Goal: Find specific page/section: Find specific page/section

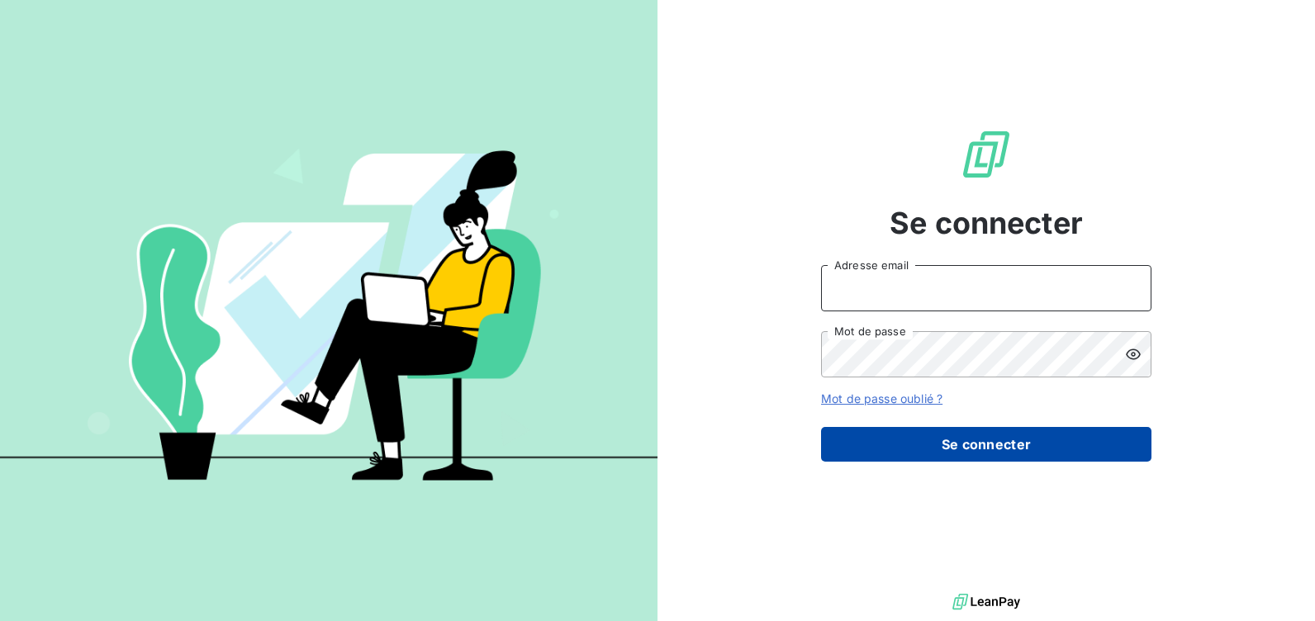
type input "[EMAIL_ADDRESS][DOMAIN_NAME]"
click at [941, 436] on button "Se connecter" at bounding box center [986, 444] width 330 height 35
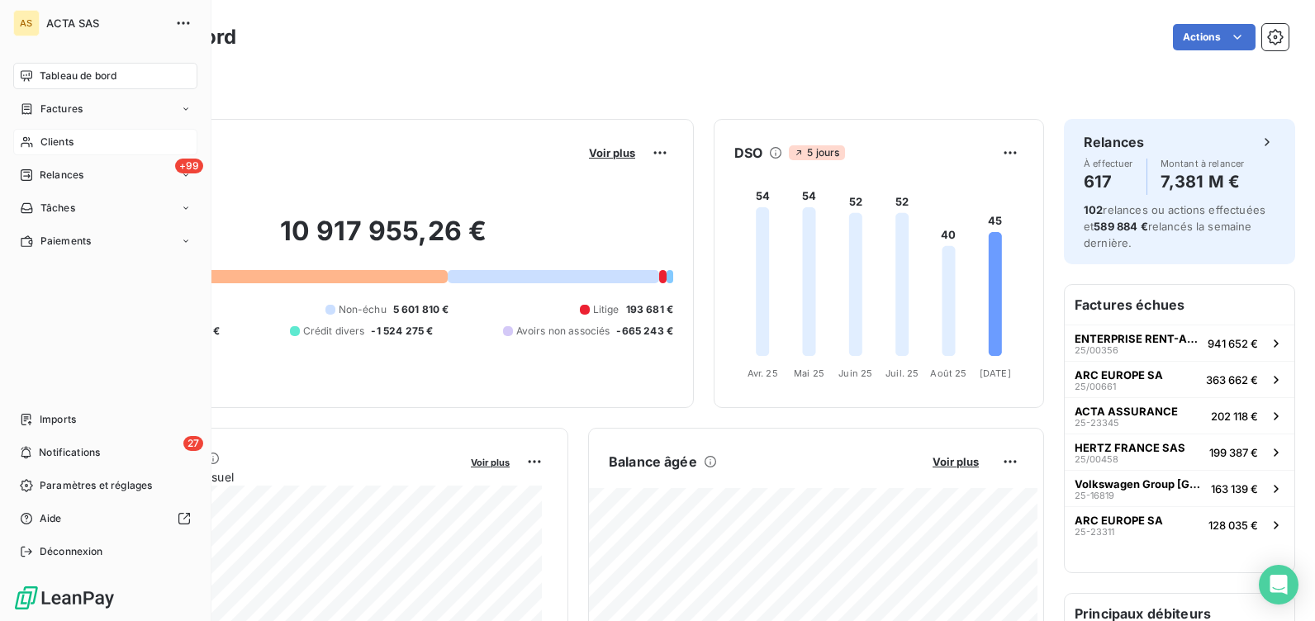
click at [64, 144] on span "Clients" at bounding box center [56, 142] width 33 height 15
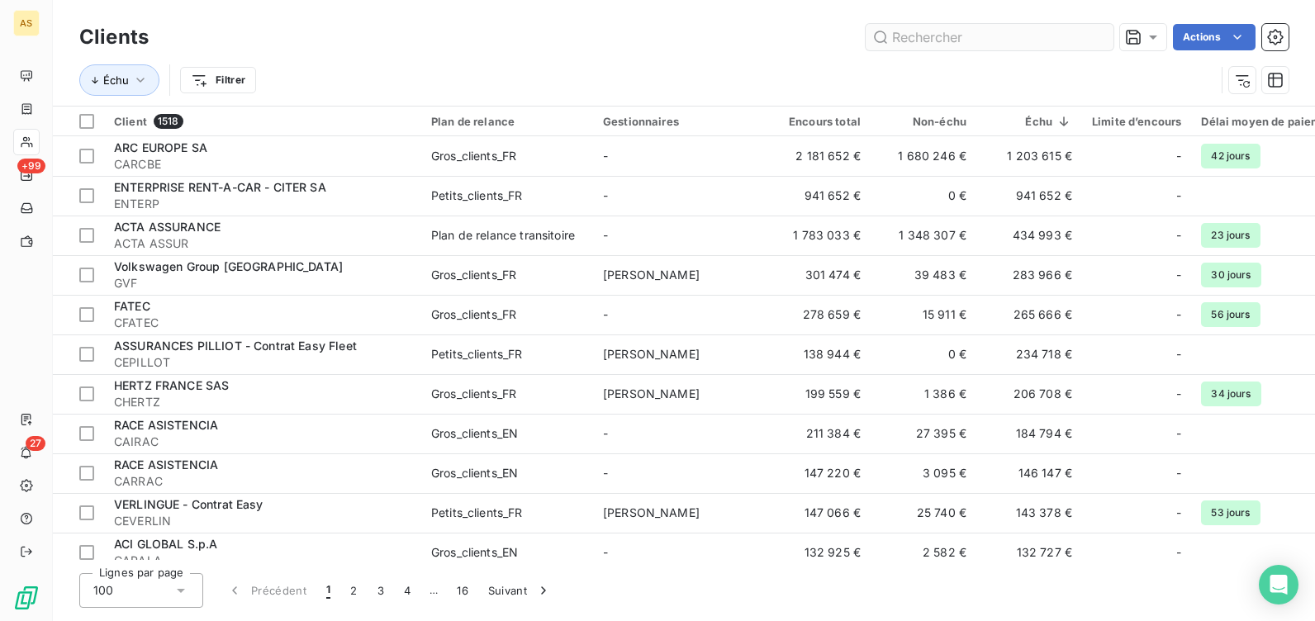
click at [997, 31] on input "text" at bounding box center [989, 37] width 248 height 26
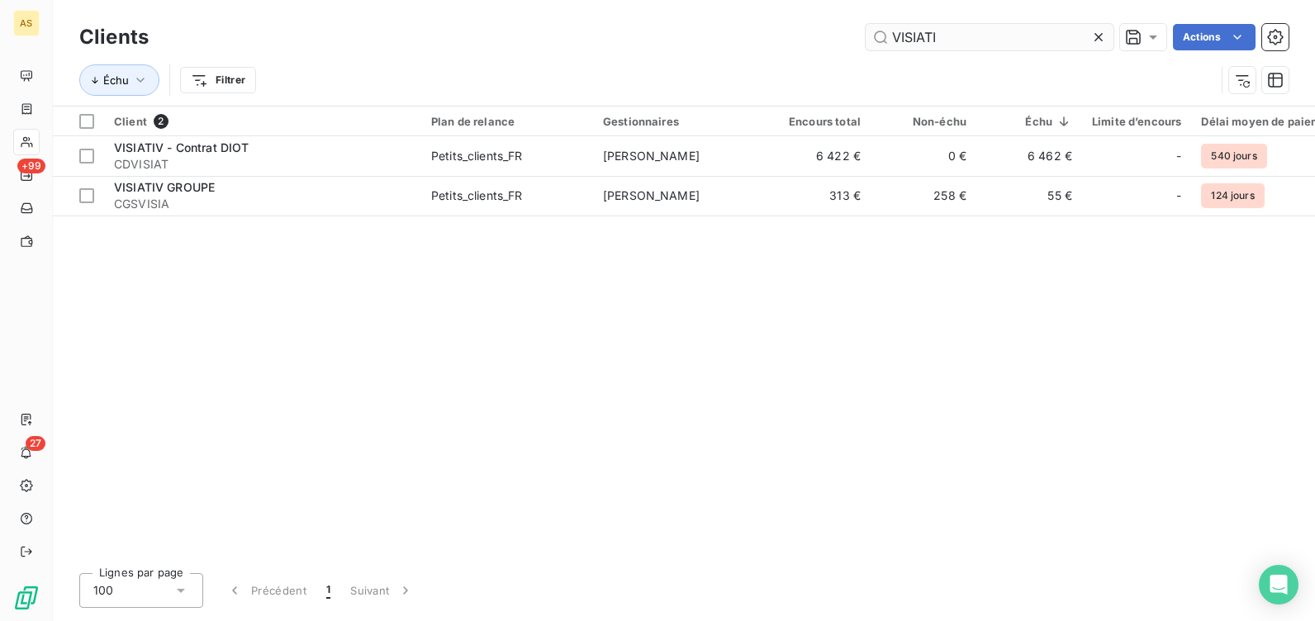
type input "VISIATI"
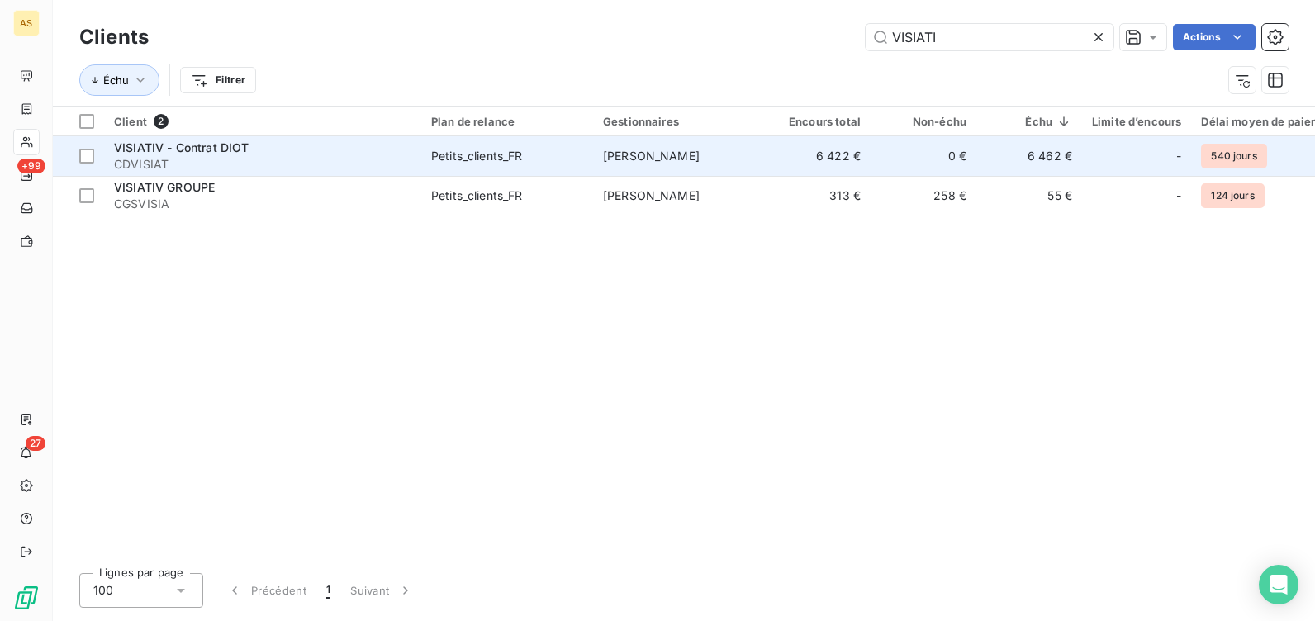
click at [522, 151] on div "Petits_clients_FR" at bounding box center [477, 156] width 92 height 17
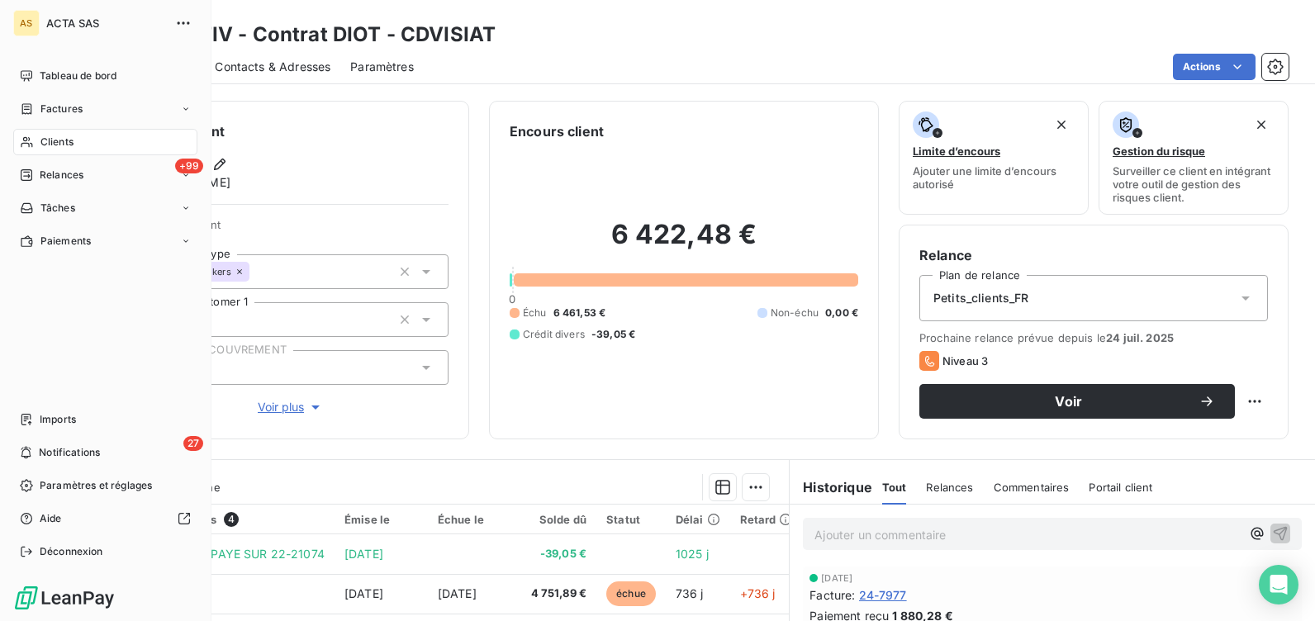
click at [55, 146] on span "Clients" at bounding box center [56, 142] width 33 height 15
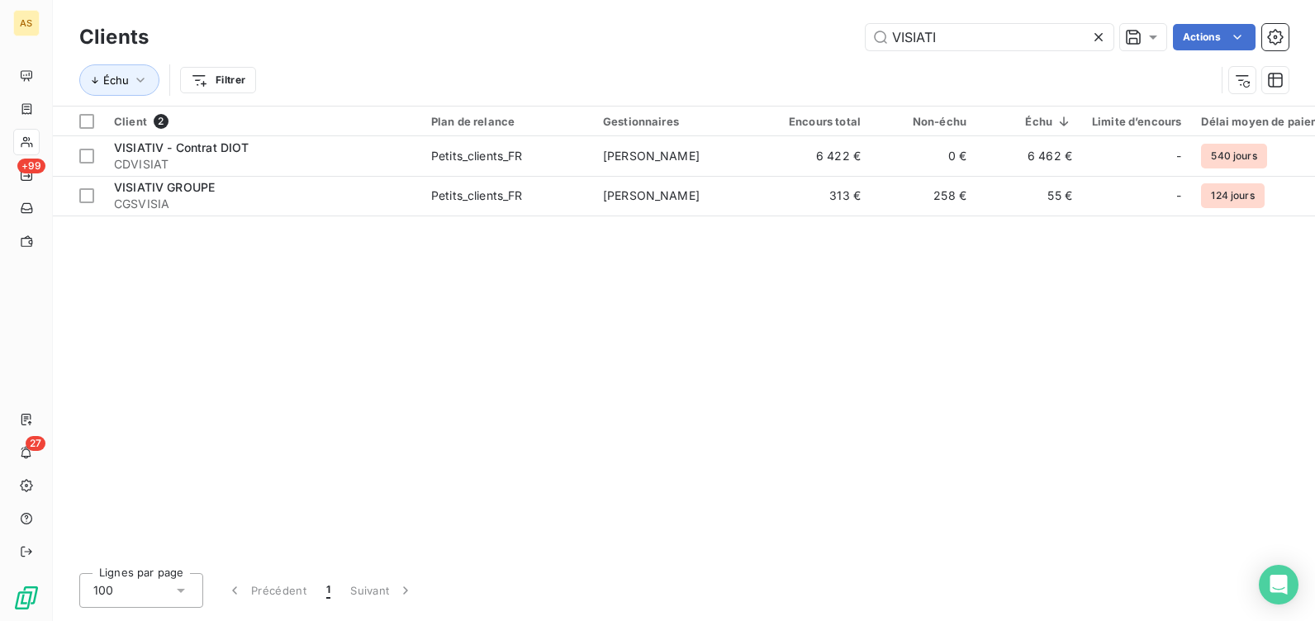
drag, startPoint x: 953, startPoint y: 31, endPoint x: 797, endPoint y: 30, distance: 156.1
click at [797, 30] on div "VISIATI Actions" at bounding box center [728, 37] width 1120 height 26
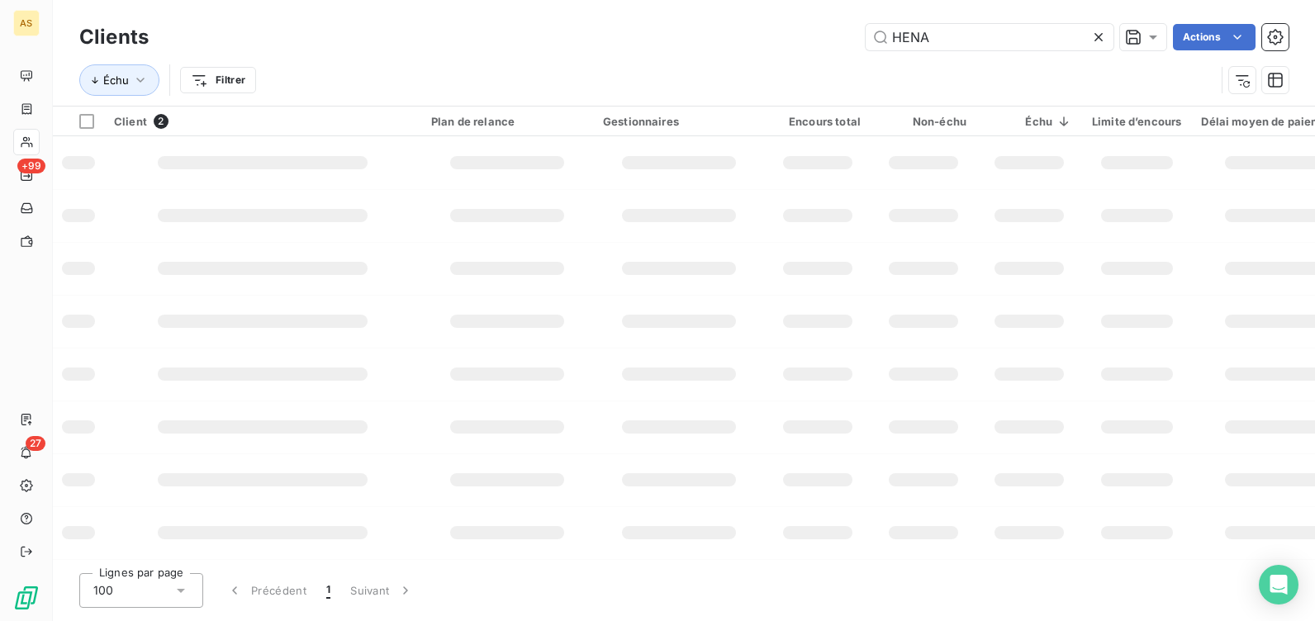
type input "HENA"
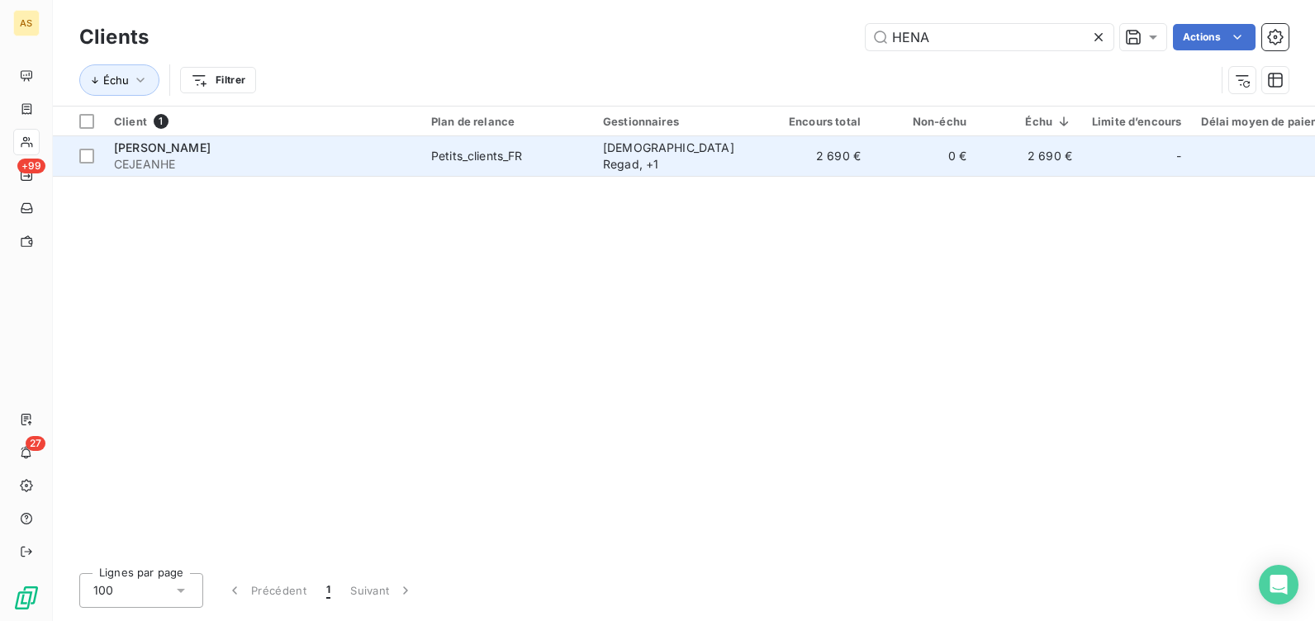
click at [479, 152] on div "Petits_clients_FR" at bounding box center [477, 156] width 92 height 17
